Goal: Information Seeking & Learning: Learn about a topic

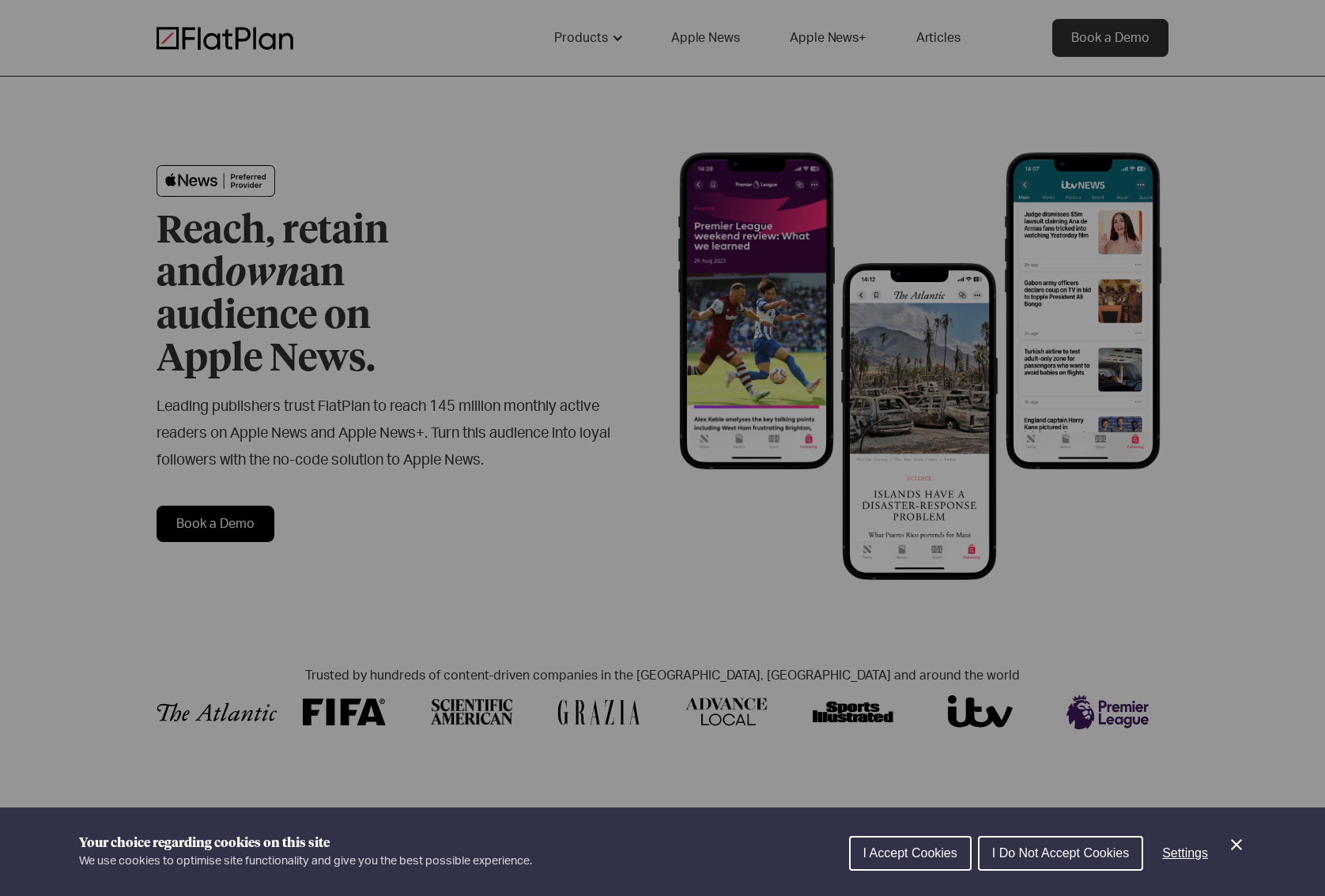
click at [460, 419] on div "Cookie preferences" at bounding box center [662, 448] width 1325 height 896
click at [891, 861] on button "I Accept Cookies" at bounding box center [910, 853] width 122 height 35
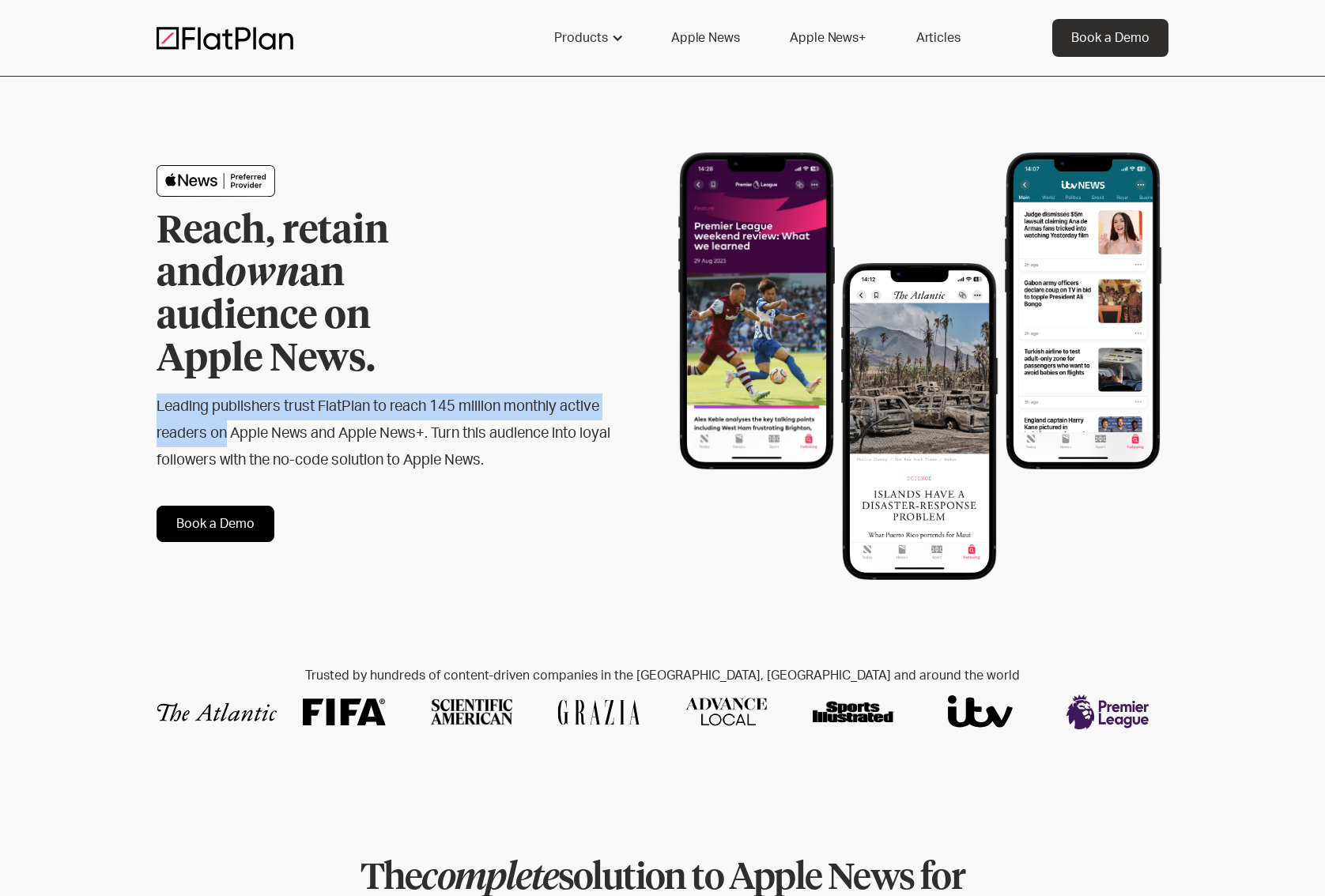
drag, startPoint x: 224, startPoint y: 383, endPoint x: 150, endPoint y: 361, distance: 77.2
click at [150, 361] on div "Reach, retain and own an audience on Apple News. Leading publishers trust FlatP…" at bounding box center [662, 353] width 1325 height 554
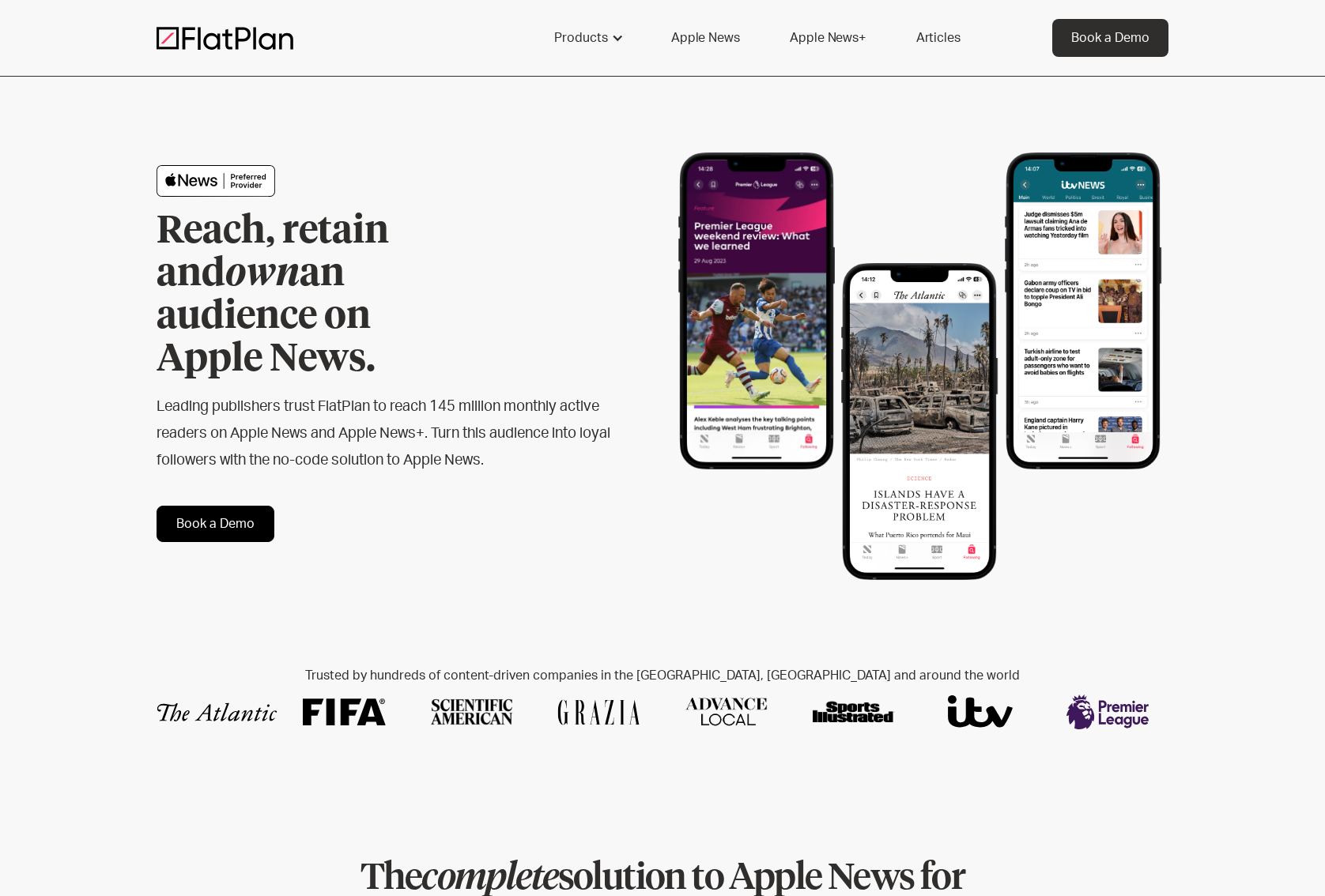
click at [368, 396] on h2 "Leading publishers trust FlatPlan to reach 145 million monthly active readers o…" at bounding box center [384, 434] width 455 height 80
drag, startPoint x: 398, startPoint y: 405, endPoint x: 471, endPoint y: 442, distance: 81.8
click at [398, 404] on h2 "Leading publishers trust FlatPlan to reach 145 million monthly active readers o…" at bounding box center [384, 434] width 455 height 80
drag, startPoint x: 505, startPoint y: 435, endPoint x: 58, endPoint y: 331, distance: 458.9
click at [69, 333] on div "Reach, retain and own an audience on Apple News. Leading publishers trust FlatP…" at bounding box center [662, 353] width 1325 height 554
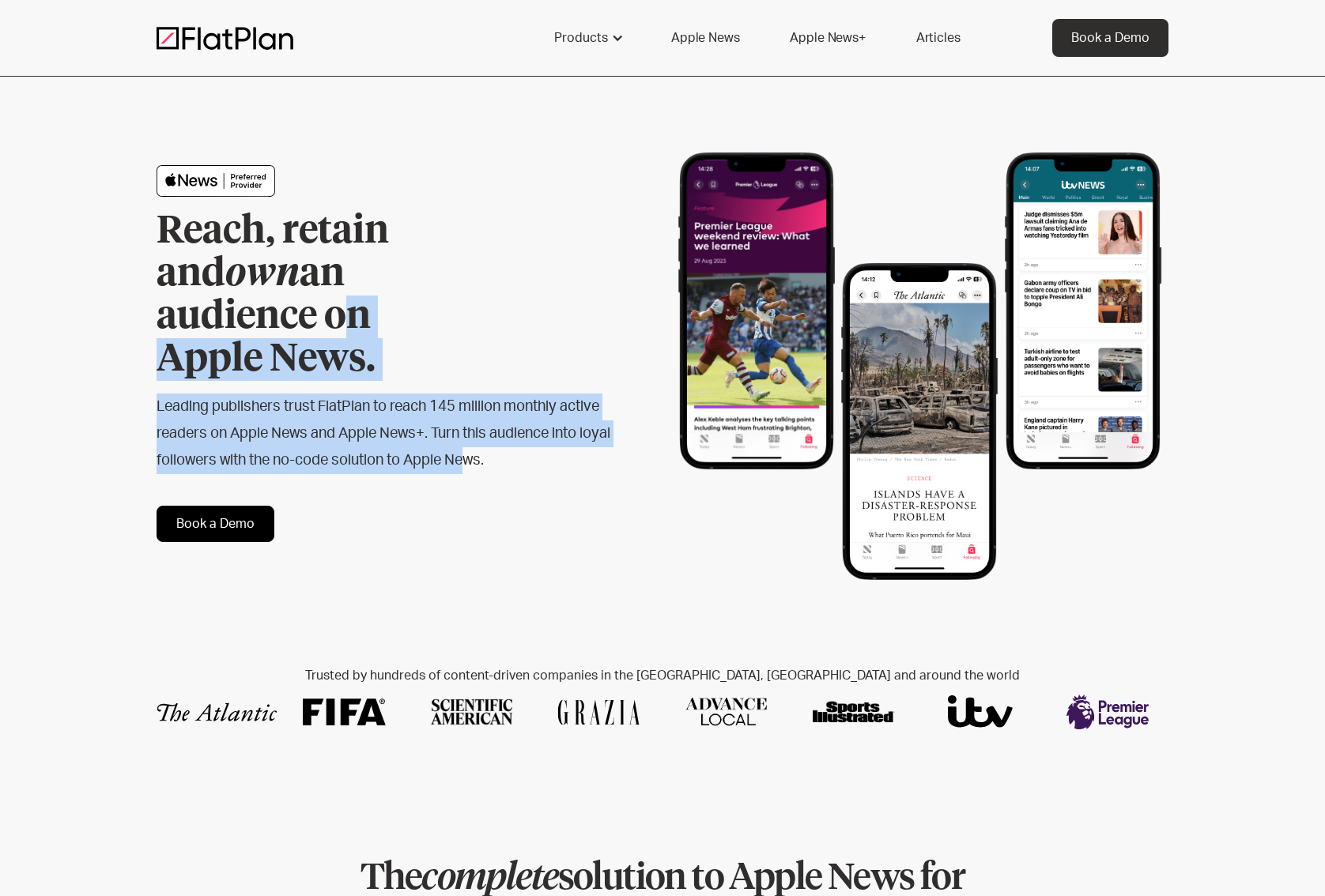
click at [154, 334] on div "Reach, retain and own an audience on Apple News. Leading publishers trust FlatP…" at bounding box center [662, 353] width 1325 height 554
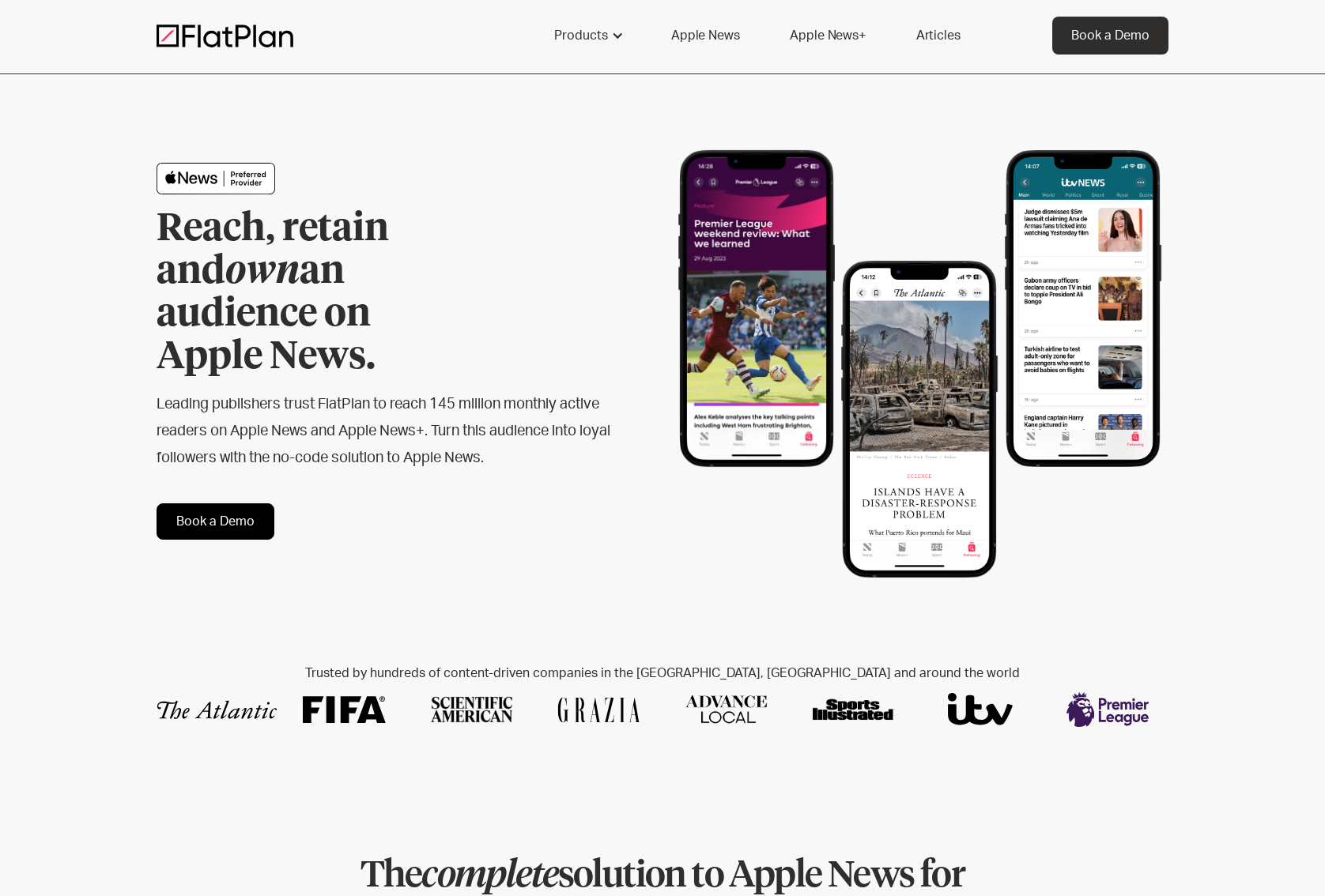
scroll to position [3, 0]
click at [622, 37] on div at bounding box center [617, 35] width 13 height 13
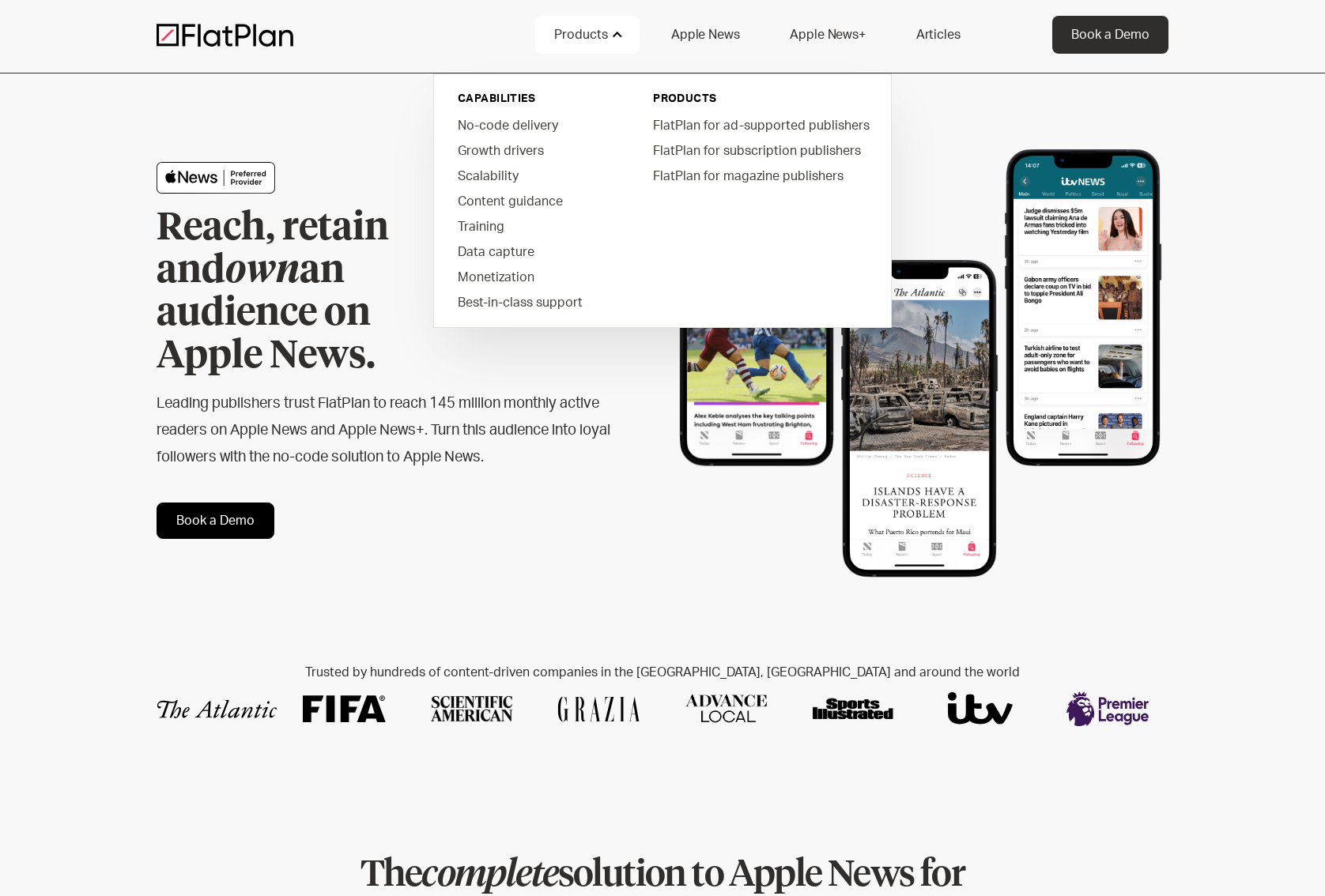
click at [731, 27] on link "Apple News" at bounding box center [705, 35] width 106 height 38
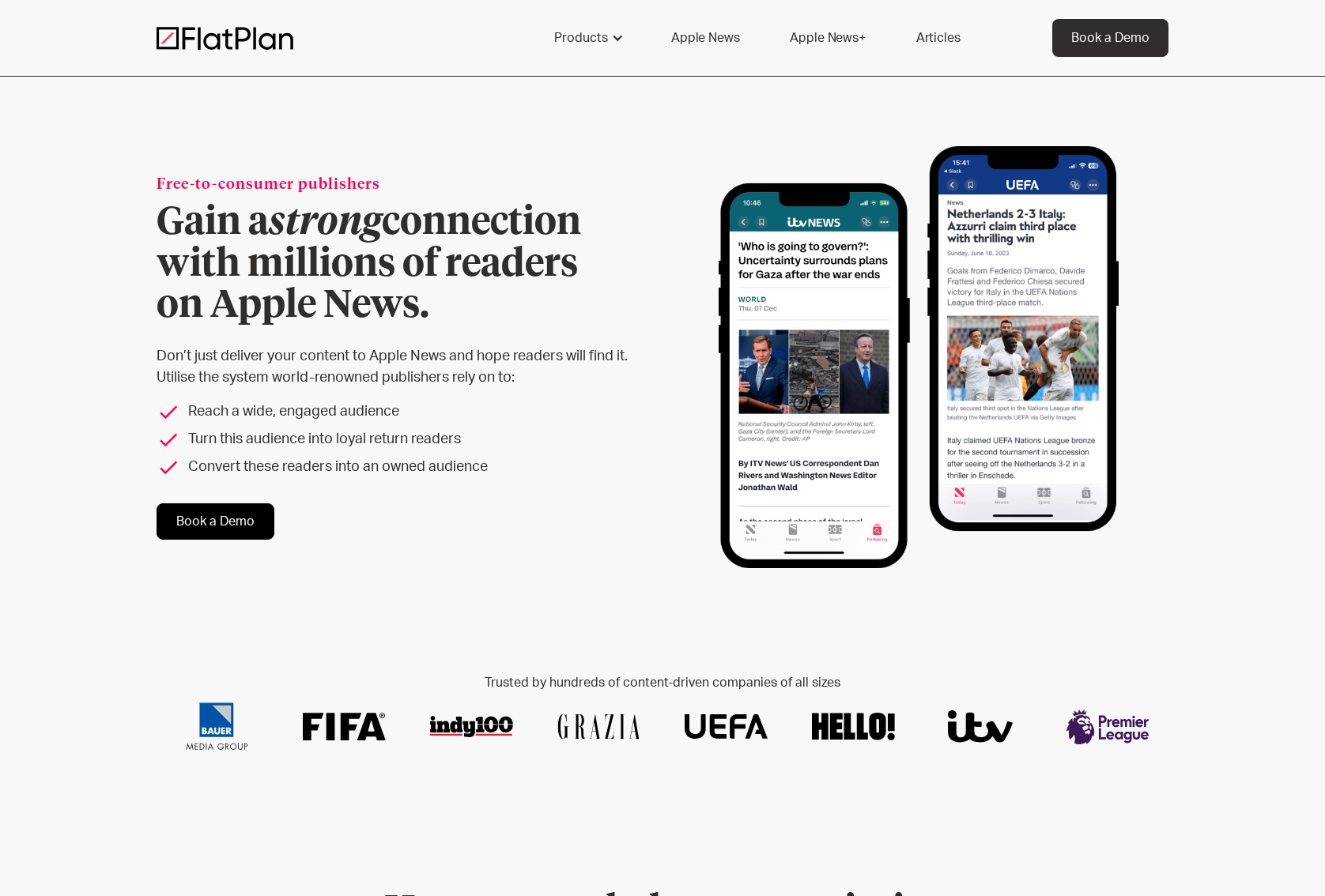
click at [821, 45] on link "Apple News+" at bounding box center [827, 38] width 113 height 38
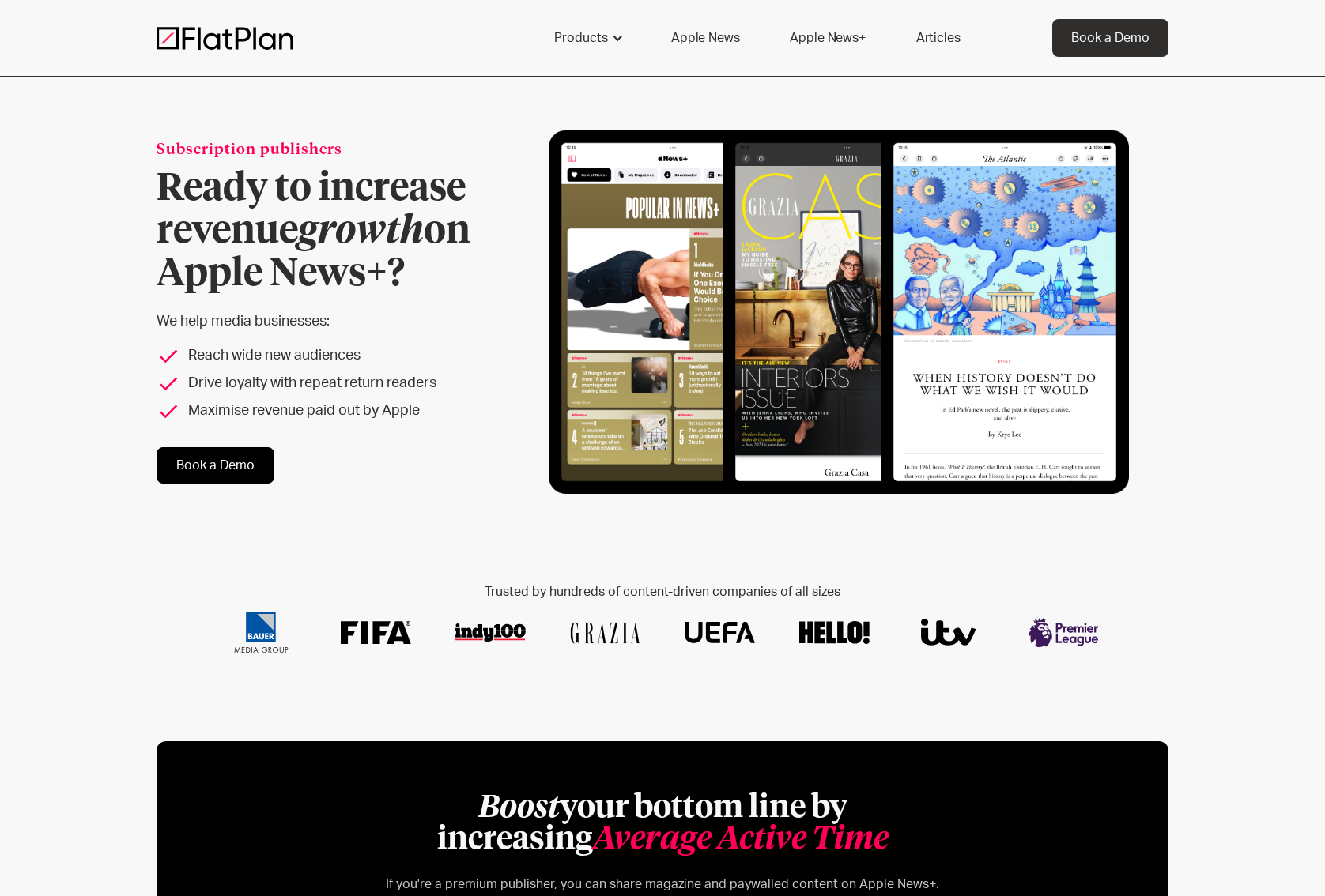
click at [725, 37] on link "Apple News" at bounding box center [705, 38] width 106 height 38
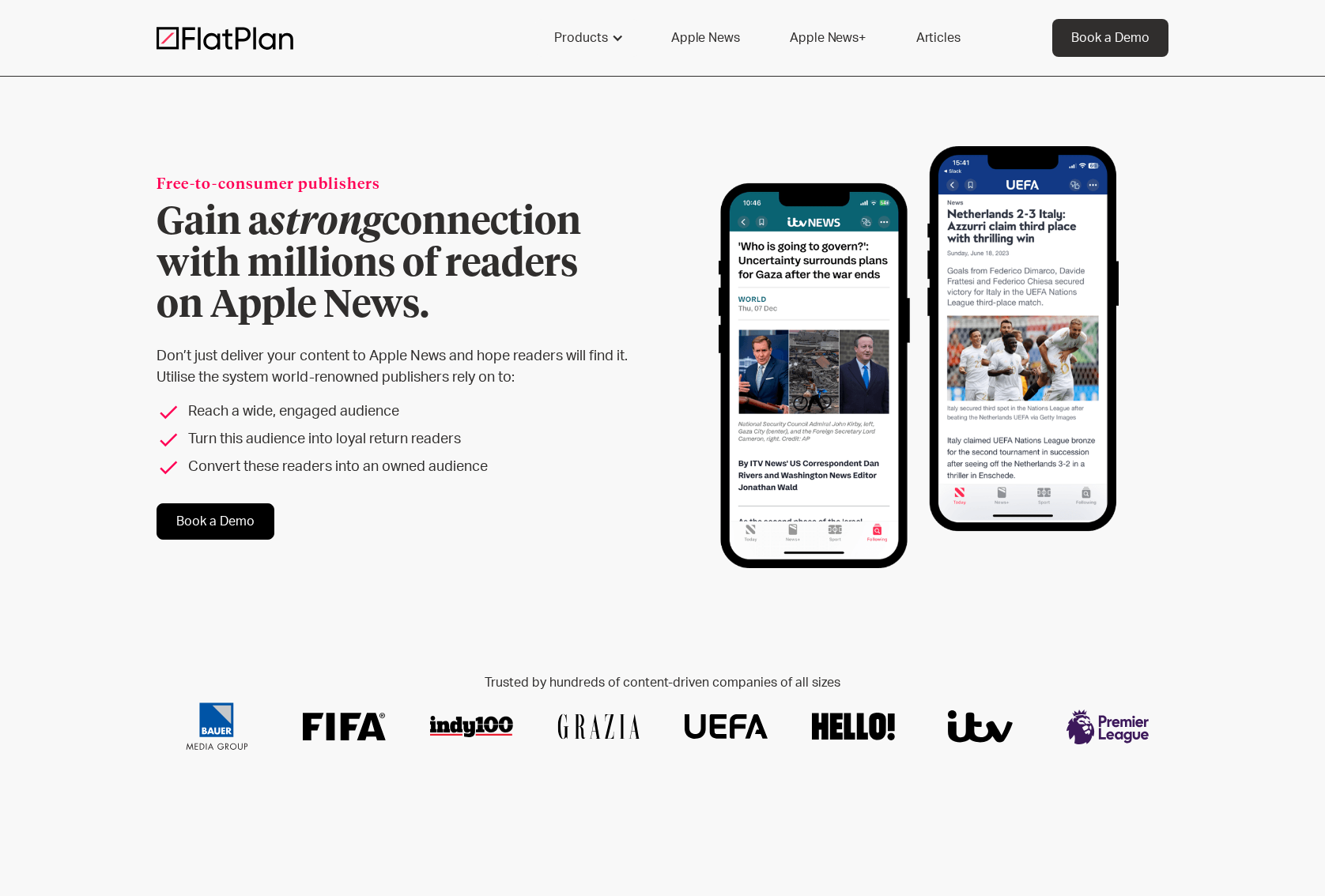
click at [632, 97] on div "Free-to-consumer publishers Gain a strong connection with millions of readers o…" at bounding box center [662, 357] width 1012 height 561
click at [604, 34] on div "Products" at bounding box center [580, 38] width 54 height 19
